Goal: Information Seeking & Learning: Learn about a topic

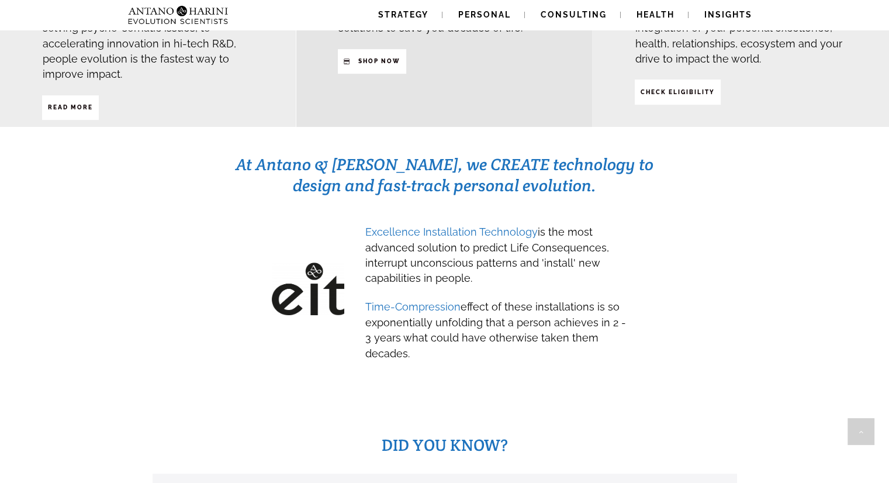
scroll to position [495, 0]
click at [426, 301] on span "Time-Compression" at bounding box center [412, 307] width 95 height 12
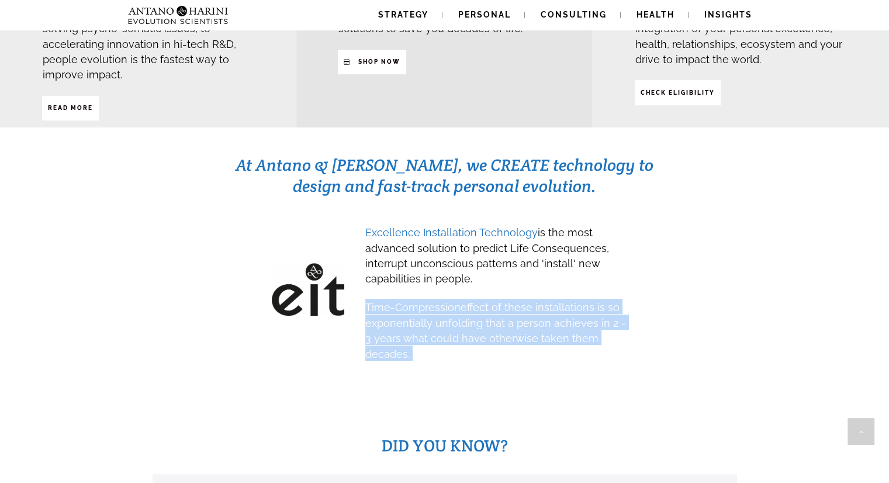
click at [426, 301] on span "Time-Compression" at bounding box center [412, 307] width 95 height 12
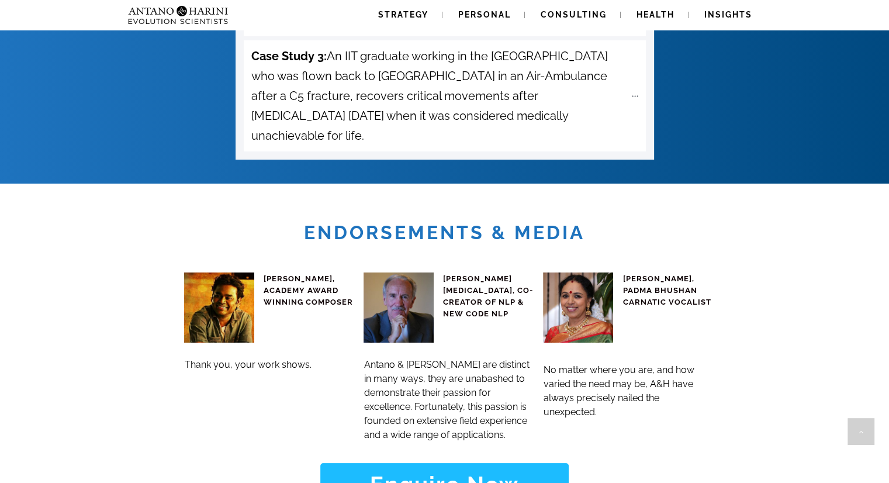
scroll to position [4418, 0]
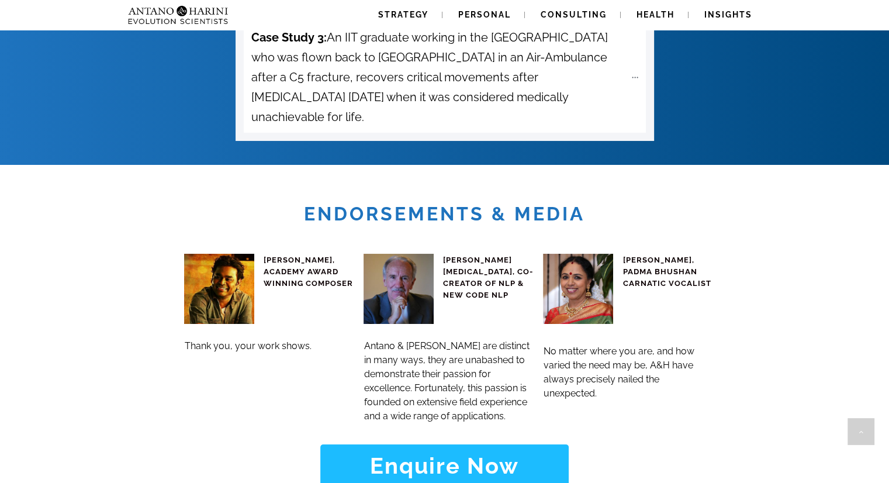
click at [483, 254] on h4 "[PERSON_NAME][MEDICAL_DATA], CO-CREATOR OF NLP & NEW CODE NLP" at bounding box center [488, 277] width 91 height 47
drag, startPoint x: 444, startPoint y: 180, endPoint x: 504, endPoint y: 183, distance: 60.3
click at [504, 255] on span "[PERSON_NAME][MEDICAL_DATA], CO-CREATOR OF NLP & NEW CODE NLP" at bounding box center [488, 277] width 90 height 44
copy span "[PERSON_NAME][MEDICAL_DATA]"
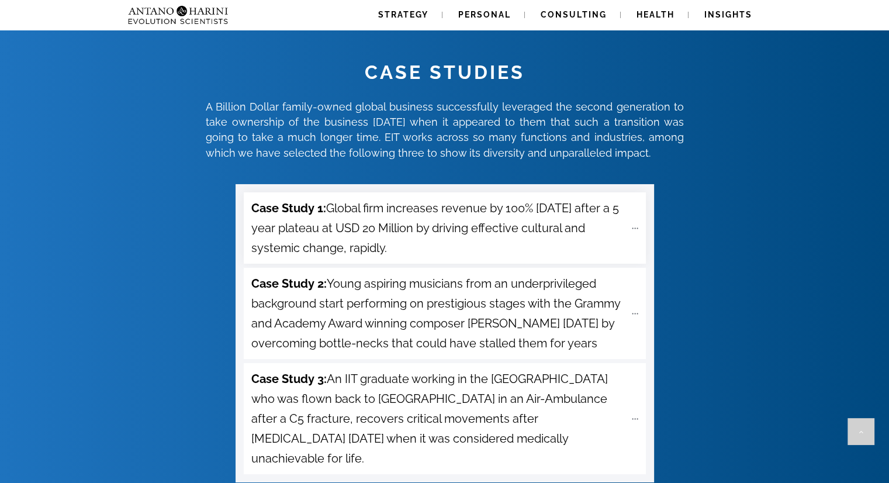
scroll to position [4076, 0]
click at [485, 199] on span "Case Study 1: Global firm increases revenue by 100% [DATE] after a 5 year plate…" at bounding box center [438, 229] width 374 height 60
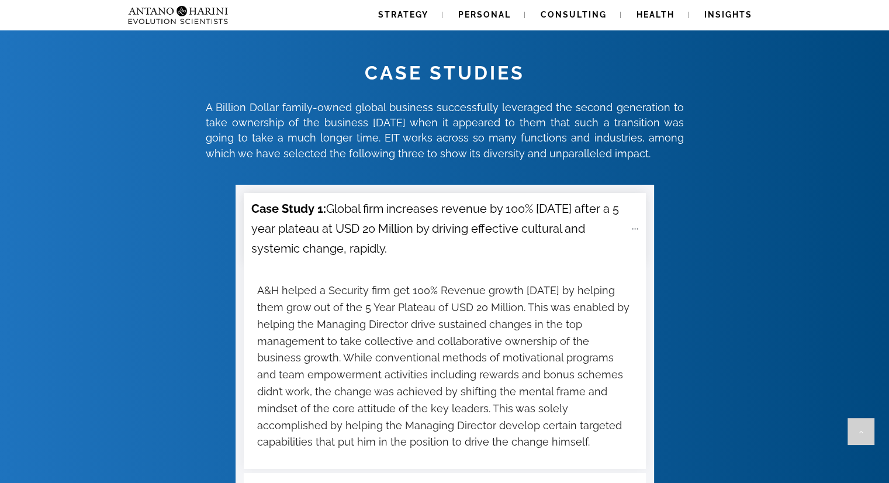
scroll to position [4113, 0]
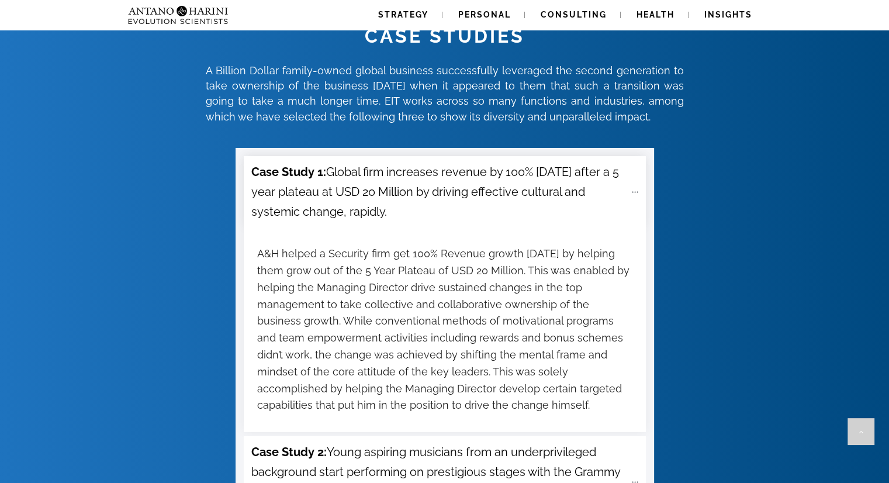
click at [446, 162] on span "Case Study 1: Global firm increases revenue by 100% [DATE] after a 5 year plate…" at bounding box center [438, 192] width 374 height 60
